Goal: Information Seeking & Learning: Check status

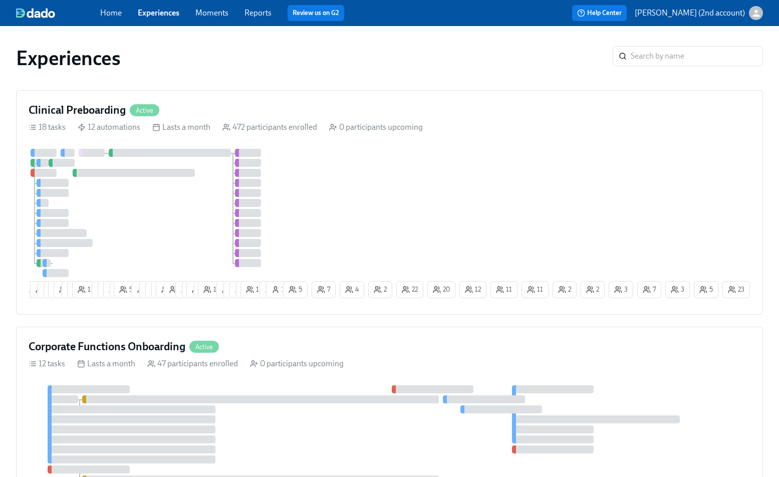
click at [171, 421] on div at bounding box center [132, 419] width 168 height 8
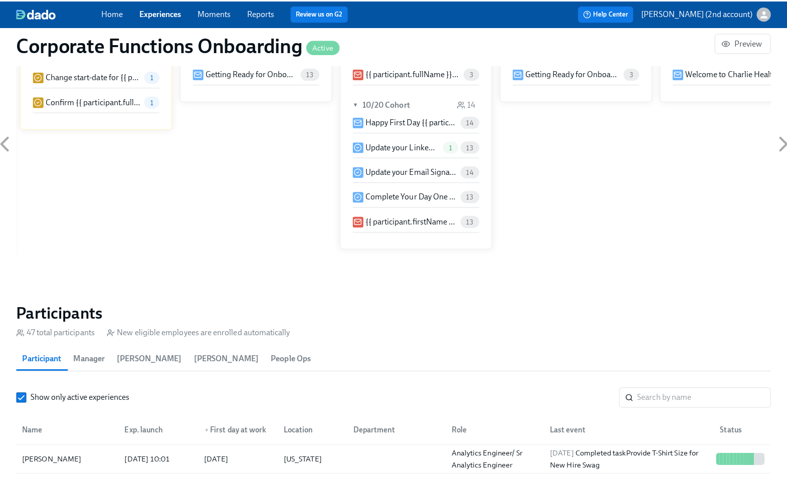
scroll to position [809, 0]
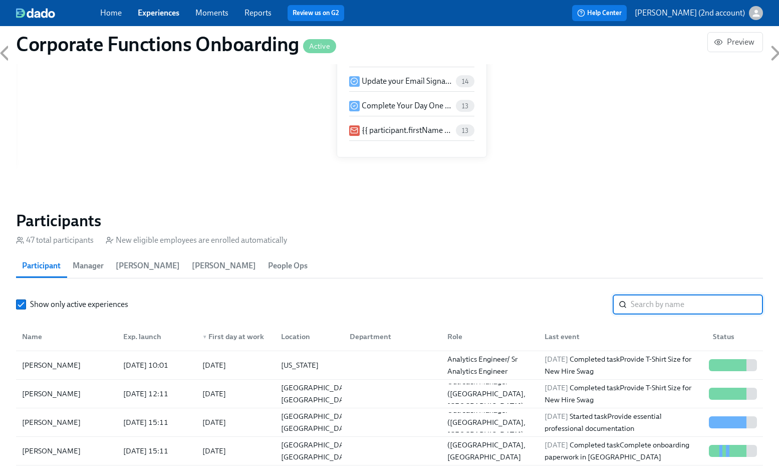
click at [641, 306] on input "search" at bounding box center [697, 304] width 132 height 20
paste input "[PERSON_NAME]"
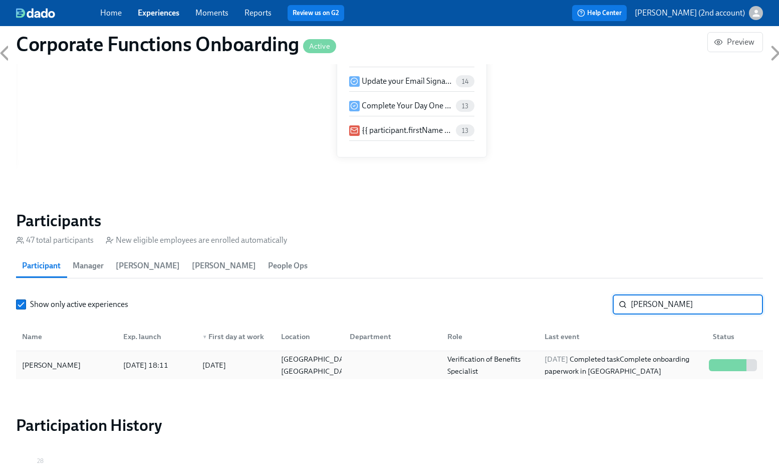
type input "[PERSON_NAME]"
click at [615, 354] on div "[DATE] Completed task Complete onboarding paperwork in [GEOGRAPHIC_DATA]" at bounding box center [623, 365] width 164 height 24
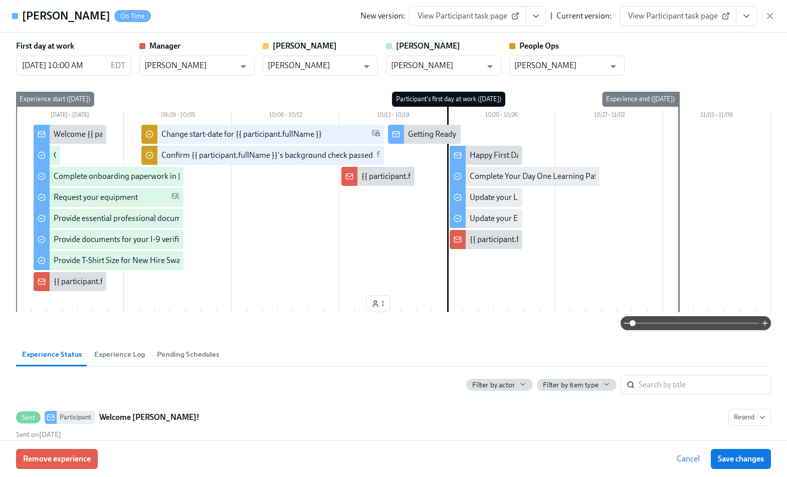
click at [750, 18] on icon "View task page" at bounding box center [746, 16] width 10 height 10
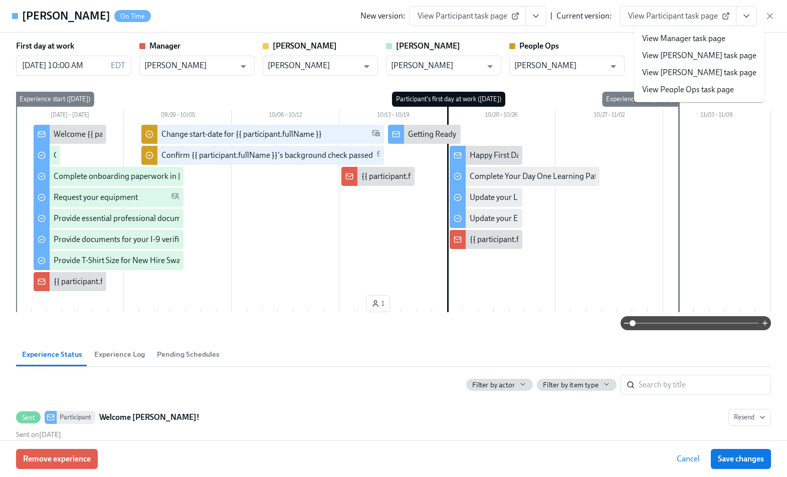
click at [711, 88] on link "View People Ops task page" at bounding box center [688, 89] width 92 height 11
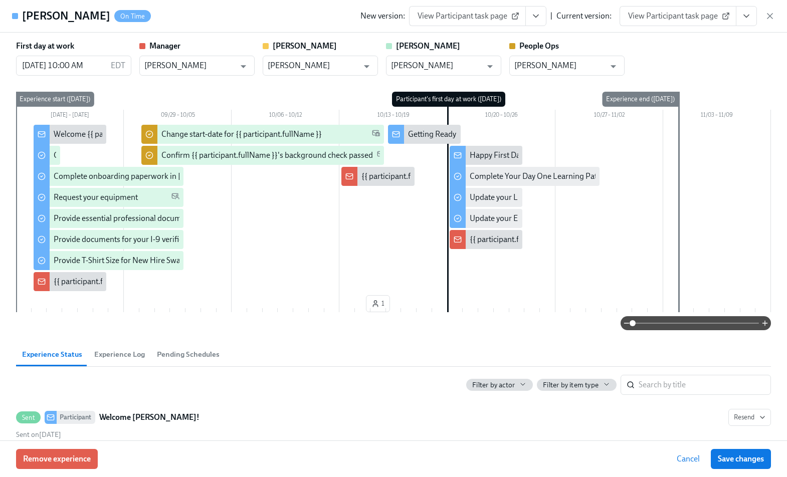
click at [763, 16] on div "New version: View Participant task page | Current version: View Participant tas…" at bounding box center [567, 16] width 414 height 20
click at [766, 17] on icon "button" at bounding box center [770, 16] width 10 height 10
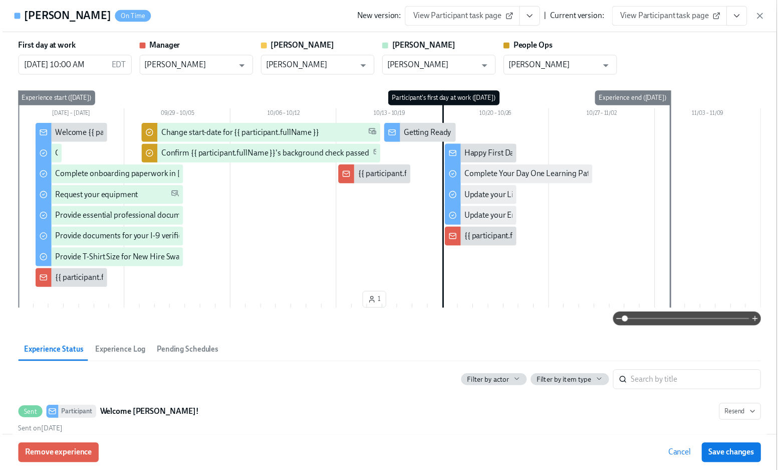
scroll to position [0, 5096]
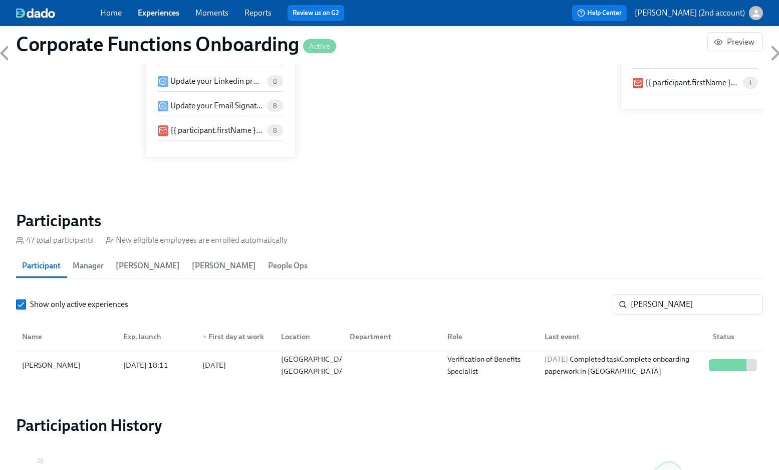
click at [172, 13] on link "Experiences" at bounding box center [159, 13] width 42 height 10
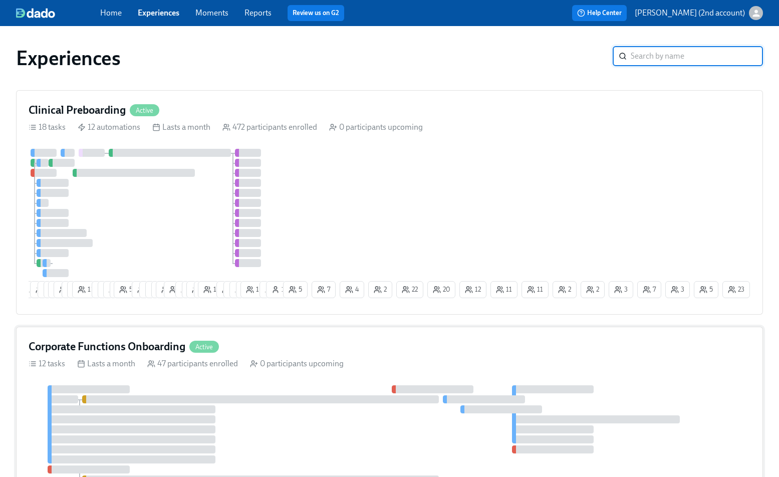
click at [234, 374] on div "Corporate Functions Onboarding Active 12 tasks Lasts a month 47 participants en…" at bounding box center [389, 424] width 747 height 194
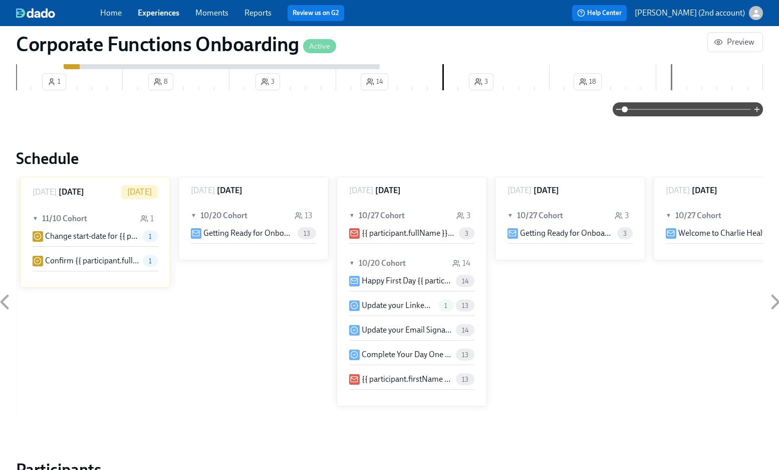
scroll to position [682, 0]
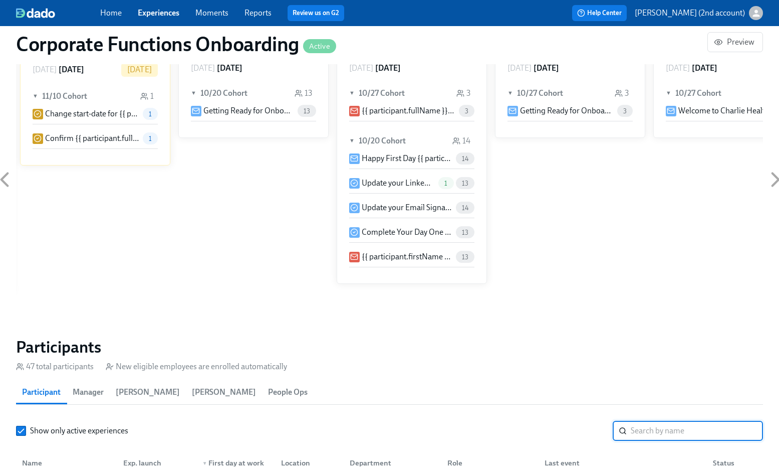
click at [637, 432] on input "search" at bounding box center [697, 430] width 132 height 20
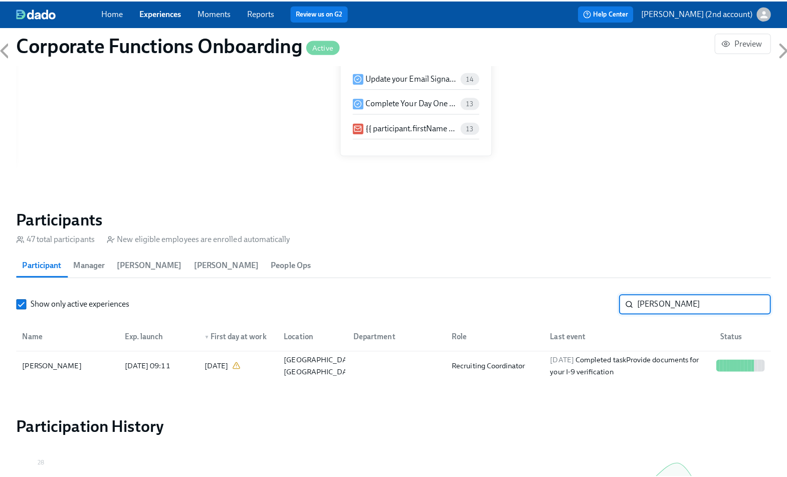
scroll to position [885, 0]
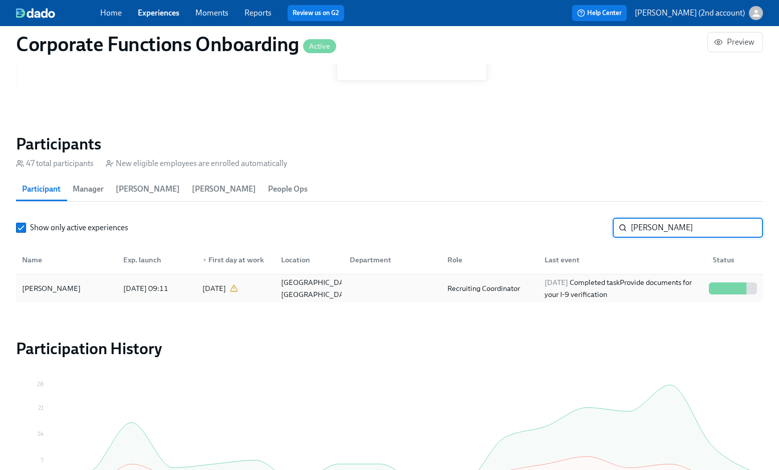
click at [484, 286] on div "Recruiting Coordinator" at bounding box center [483, 288] width 81 height 12
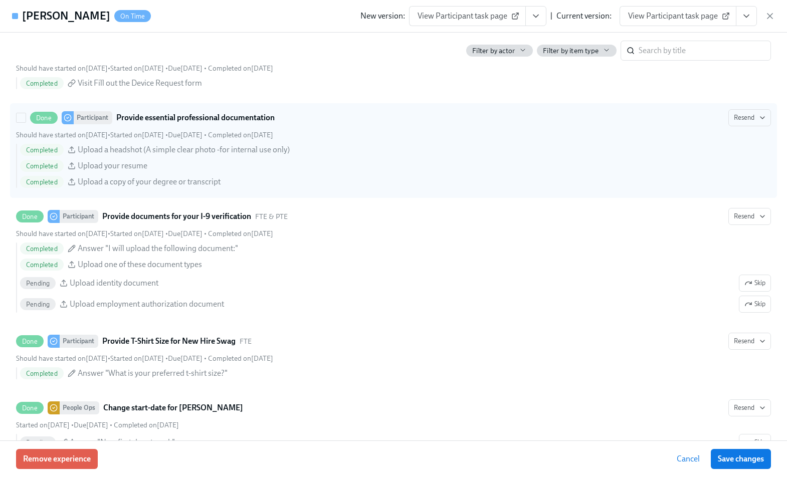
scroll to position [528, 0]
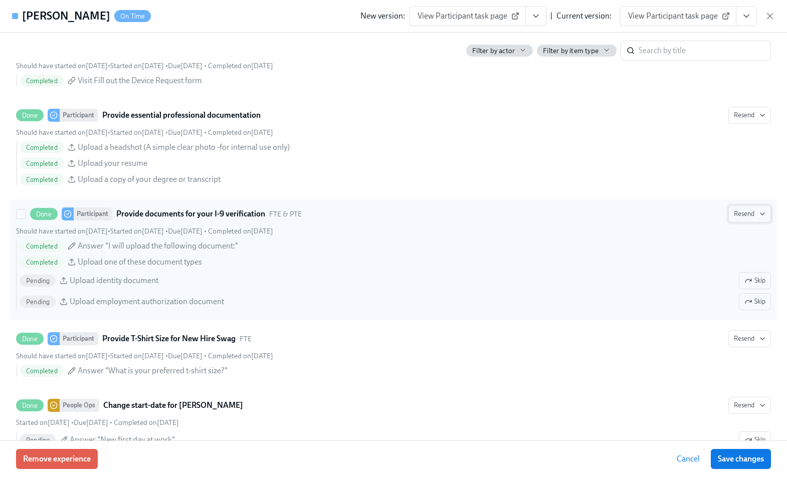
click at [738, 214] on span "Resend" at bounding box center [750, 214] width 32 height 10
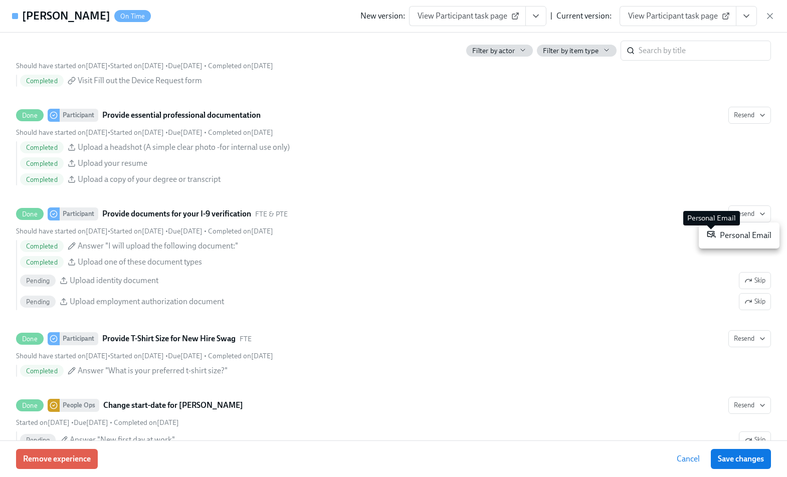
click at [712, 236] on icon at bounding box center [712, 235] width 8 height 6
click at [424, 289] on div at bounding box center [393, 238] width 787 height 477
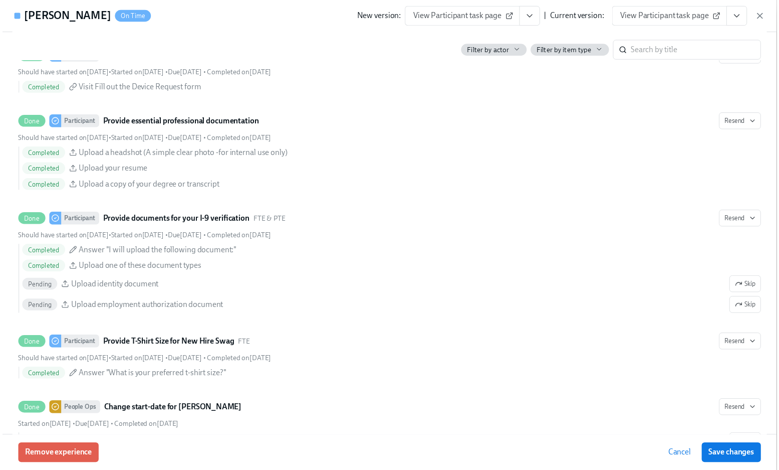
scroll to position [0, 5104]
click at [766, 18] on icon "button" at bounding box center [770, 16] width 10 height 10
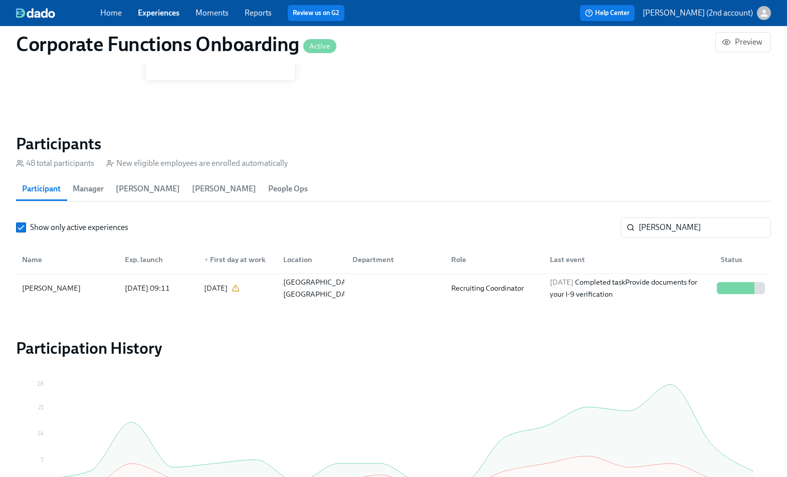
scroll to position [0, 5096]
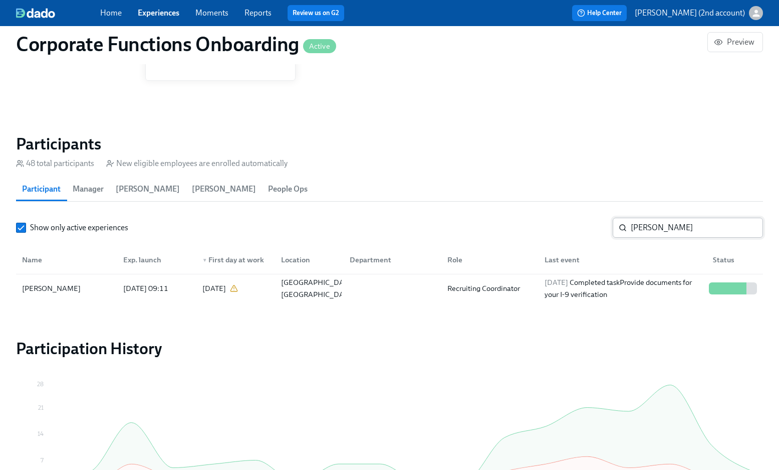
drag, startPoint x: 677, startPoint y: 212, endPoint x: 677, endPoint y: 220, distance: 7.5
click at [677, 216] on section "Participants 48 total participants New eligible employees are enrolled automati…" at bounding box center [389, 220] width 747 height 172
click at [677, 223] on input "[PERSON_NAME]" at bounding box center [697, 227] width 132 height 20
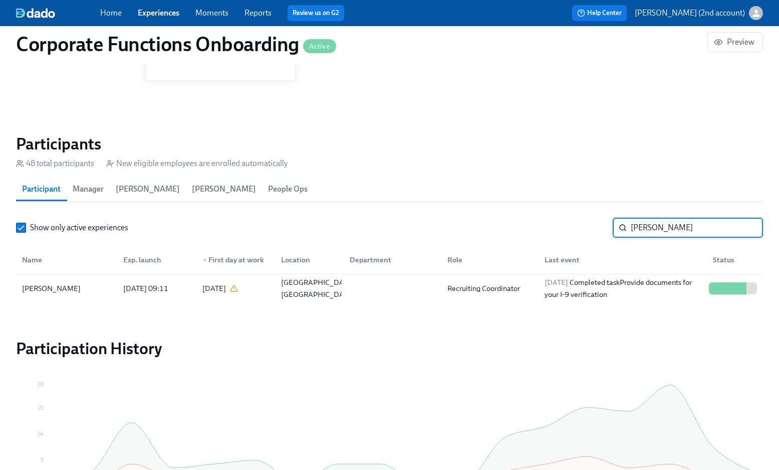
paste input "[PERSON_NAME]"
type input "[PERSON_NAME]"
click at [670, 285] on div "[DATE] Completed task Provide essential professional documentation" at bounding box center [623, 288] width 164 height 24
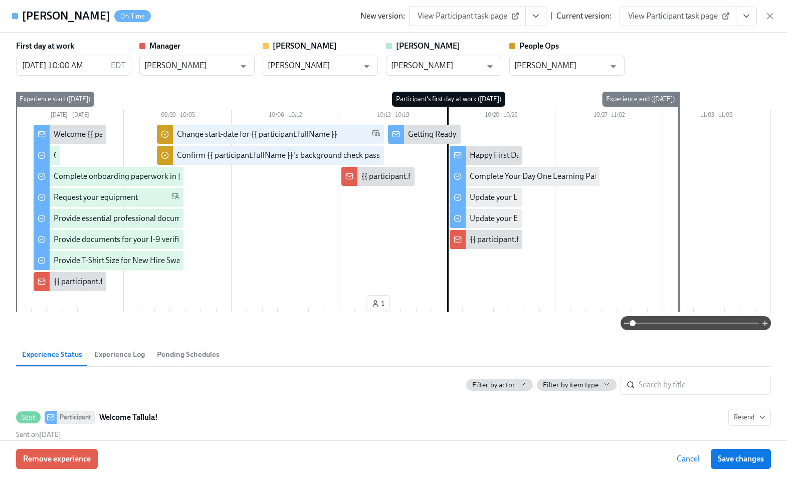
click at [756, 21] on button "View task page" at bounding box center [746, 16] width 21 height 20
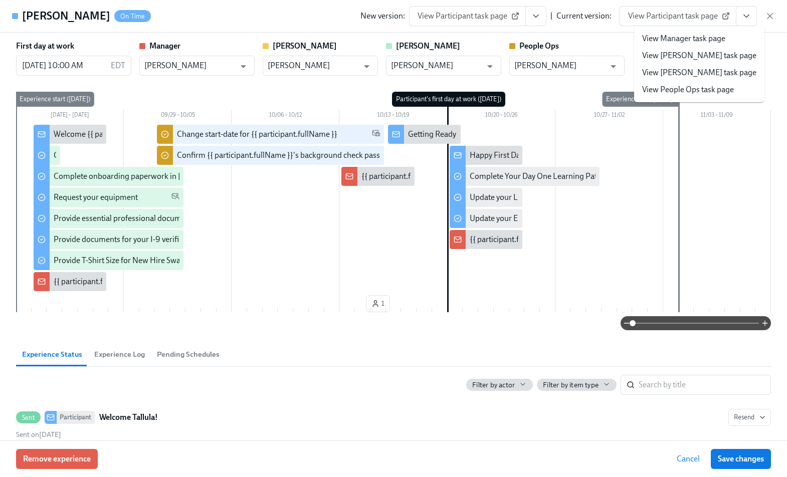
click at [688, 84] on li "View People Ops task page" at bounding box center [699, 89] width 130 height 17
click at [724, 93] on link "View People Ops task page" at bounding box center [688, 89] width 92 height 11
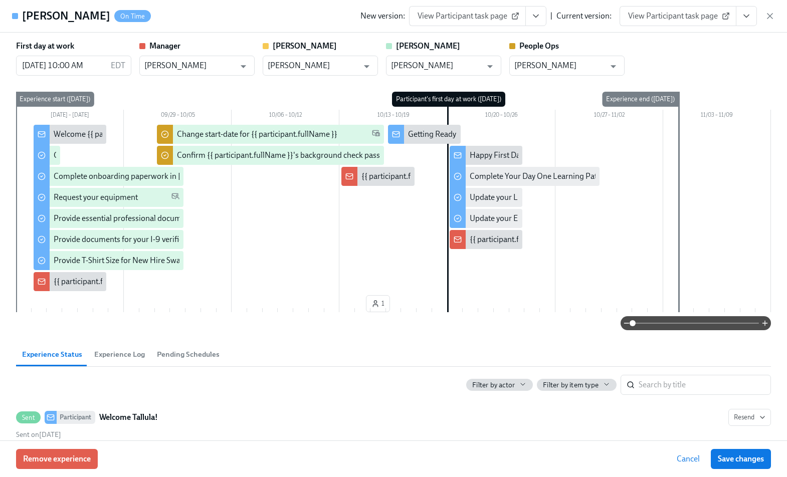
scroll to position [0, 5104]
